Goal: Transaction & Acquisition: Purchase product/service

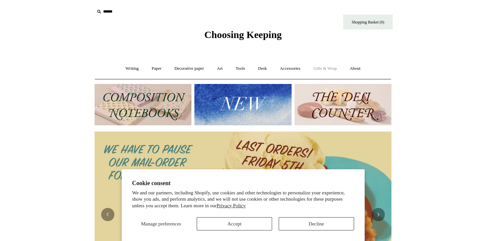
click at [328, 67] on link "Gifts & Wrap +" at bounding box center [324, 69] width 35 height 18
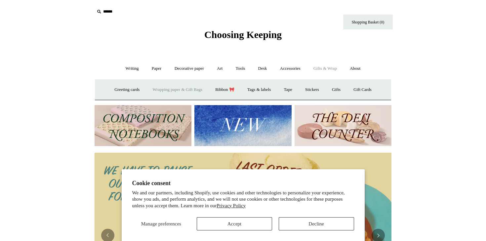
click at [173, 90] on link "Wrapping paper & Gift Bags" at bounding box center [177, 90] width 61 height 18
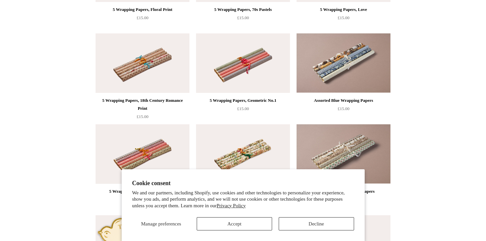
scroll to position [394, 0]
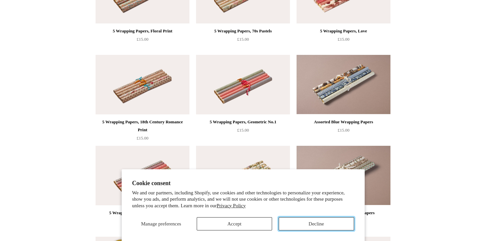
click at [304, 218] on button "Decline" at bounding box center [315, 223] width 75 height 13
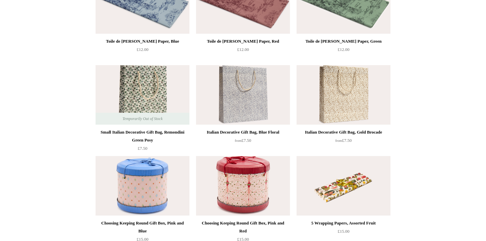
scroll to position [108, 0]
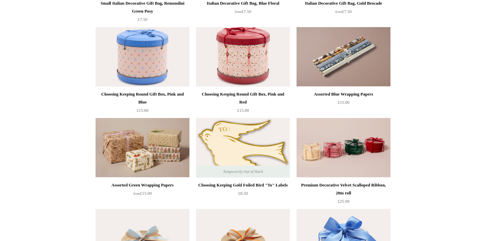
scroll to position [243, 0]
